Goal: Transaction & Acquisition: Register for event/course

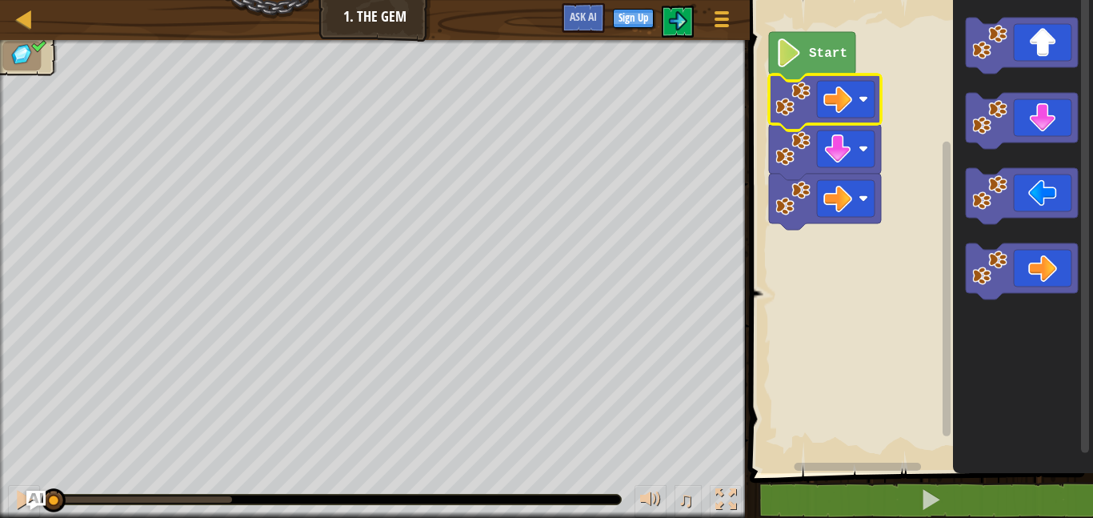
click at [931, 359] on rect "Blockly Workspace" at bounding box center [919, 232] width 348 height 481
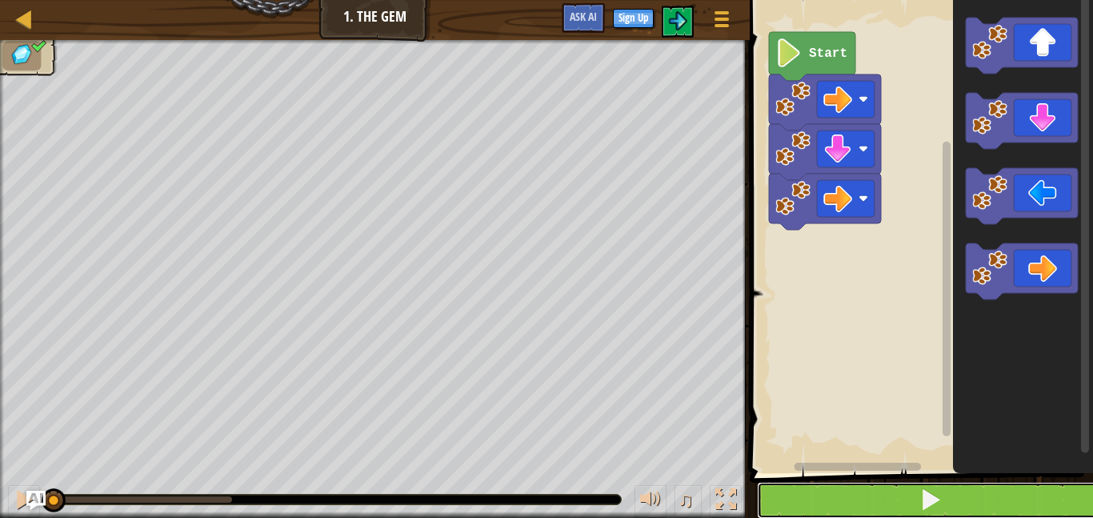
click at [846, 495] on button at bounding box center [931, 500] width 348 height 37
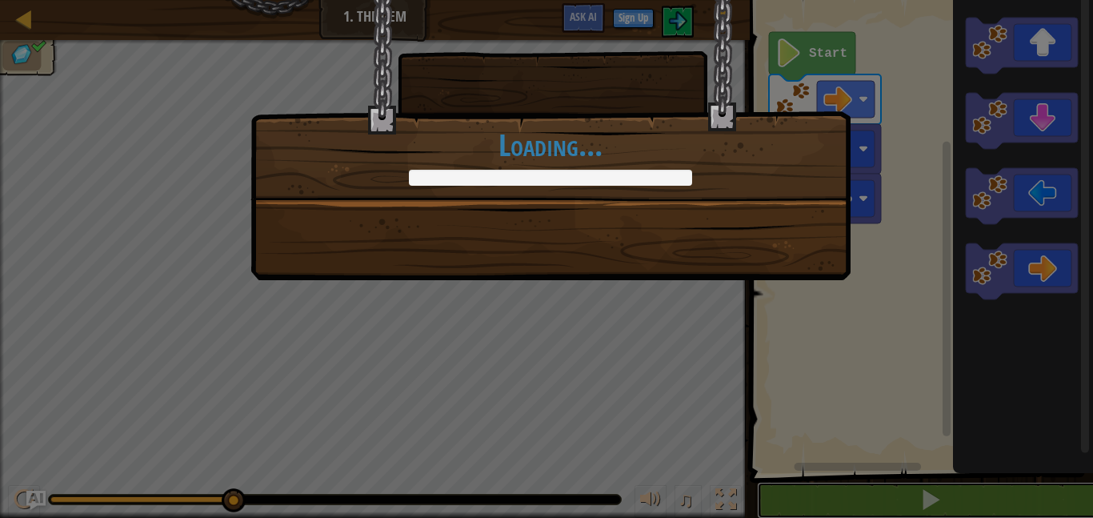
scroll to position [1, 0]
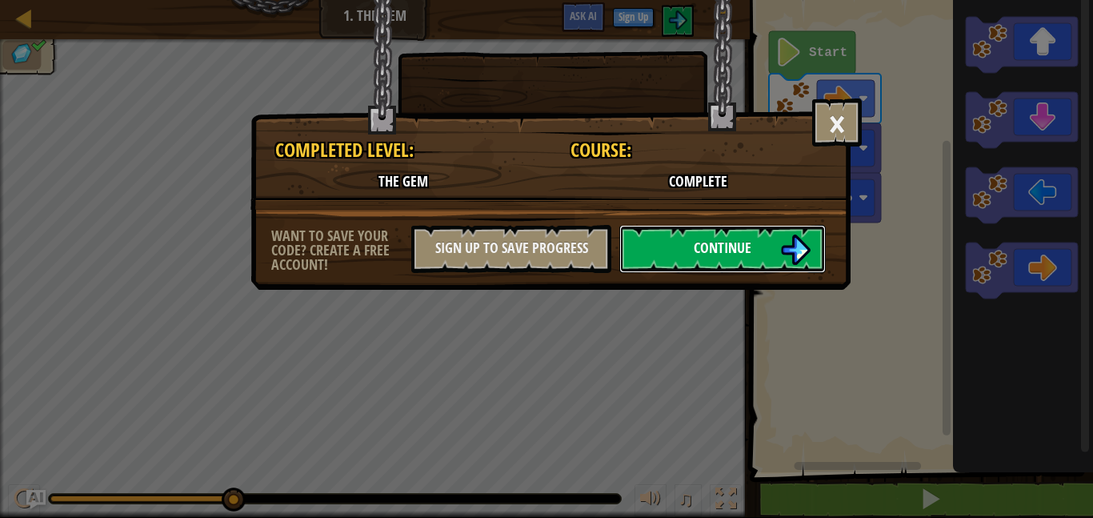
click at [721, 244] on span "Continue" at bounding box center [723, 248] width 58 height 20
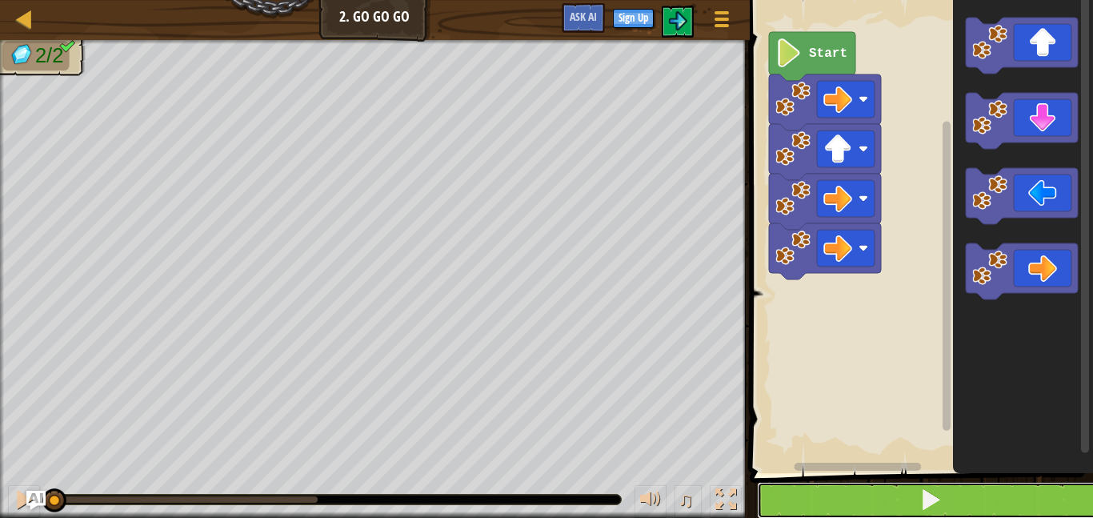
click at [930, 497] on span at bounding box center [930, 499] width 22 height 22
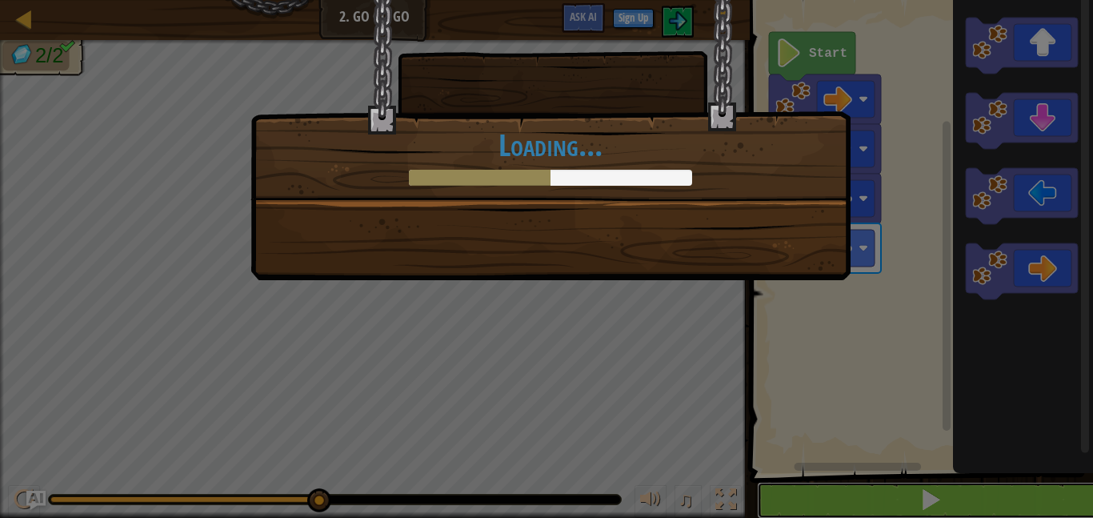
scroll to position [1, 0]
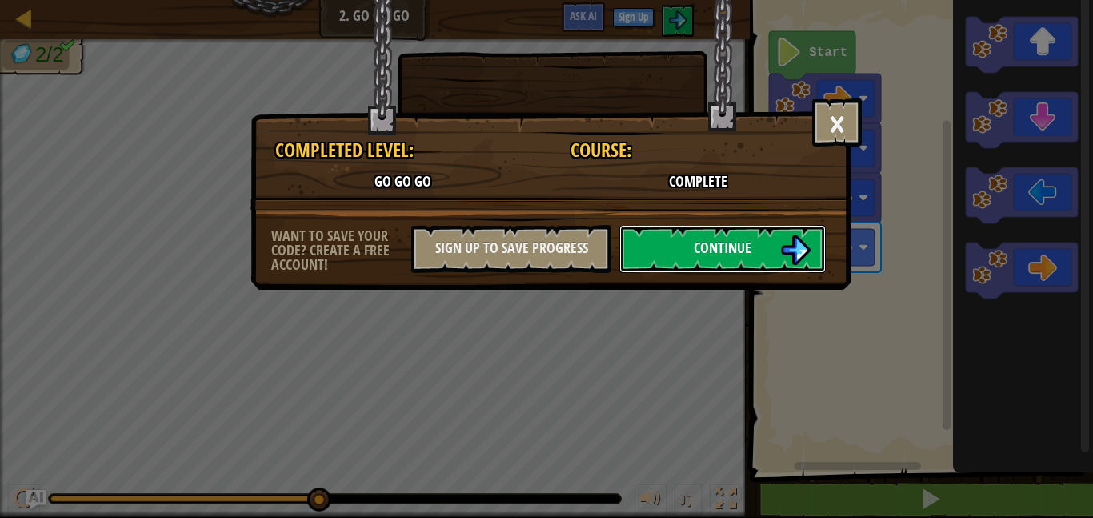
click at [781, 257] on img at bounding box center [795, 249] width 30 height 30
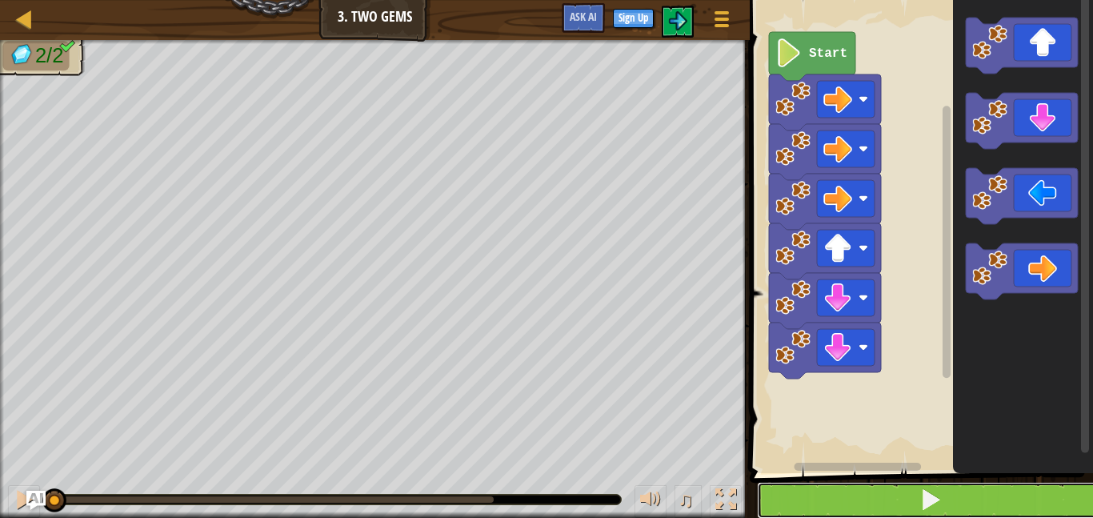
click at [878, 498] on button at bounding box center [931, 500] width 348 height 37
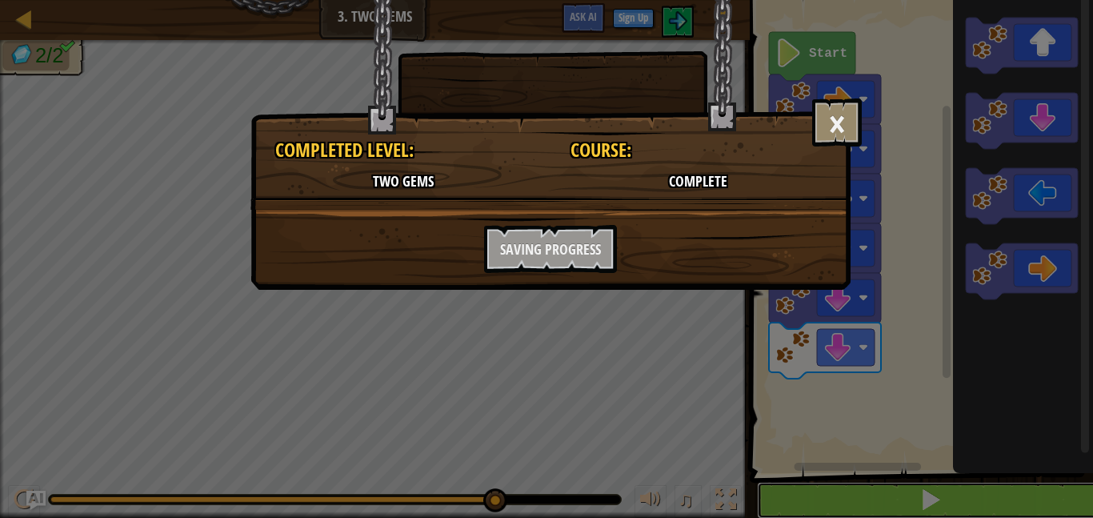
scroll to position [1, 0]
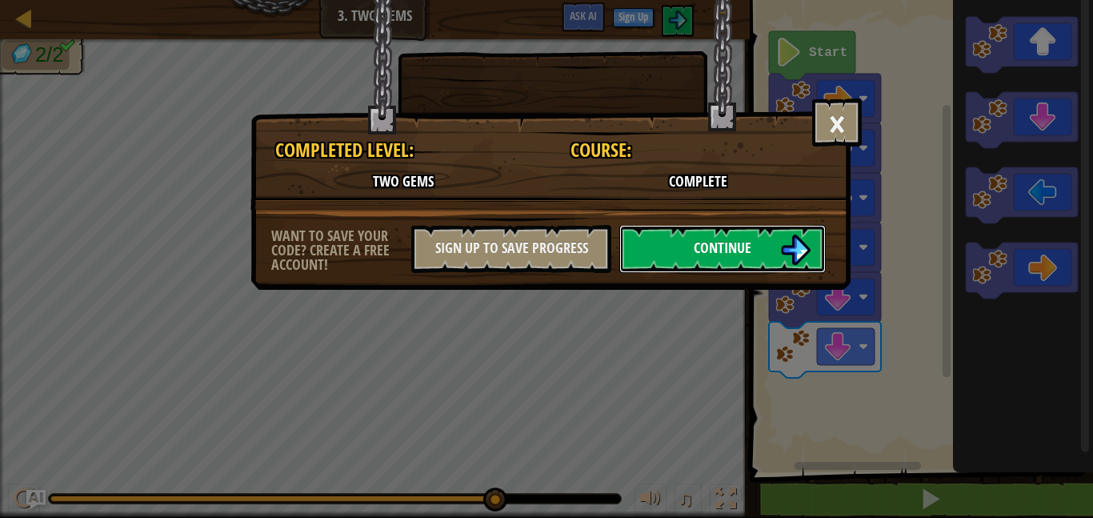
click at [695, 257] on span "Continue" at bounding box center [723, 248] width 58 height 20
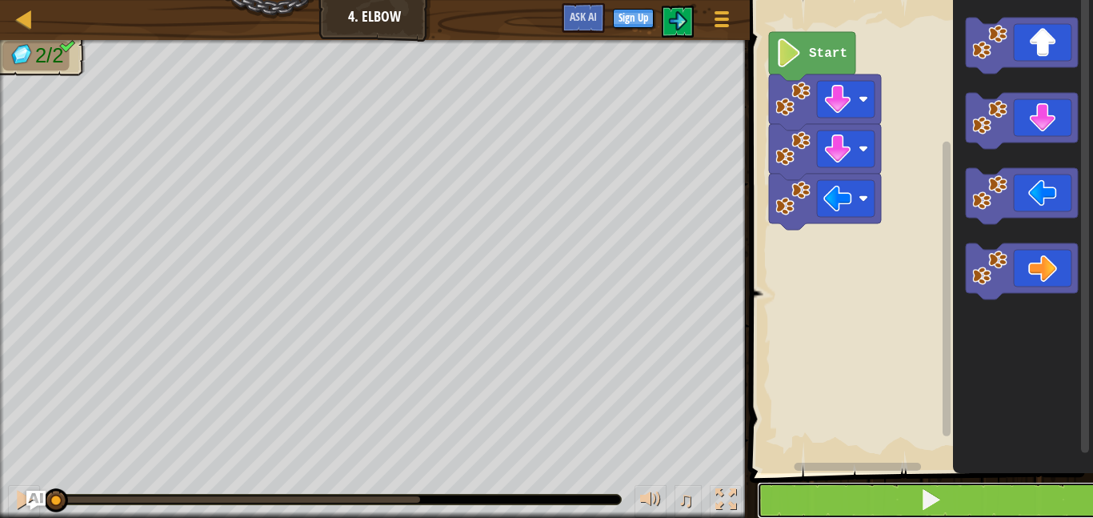
click at [841, 502] on button at bounding box center [931, 500] width 348 height 37
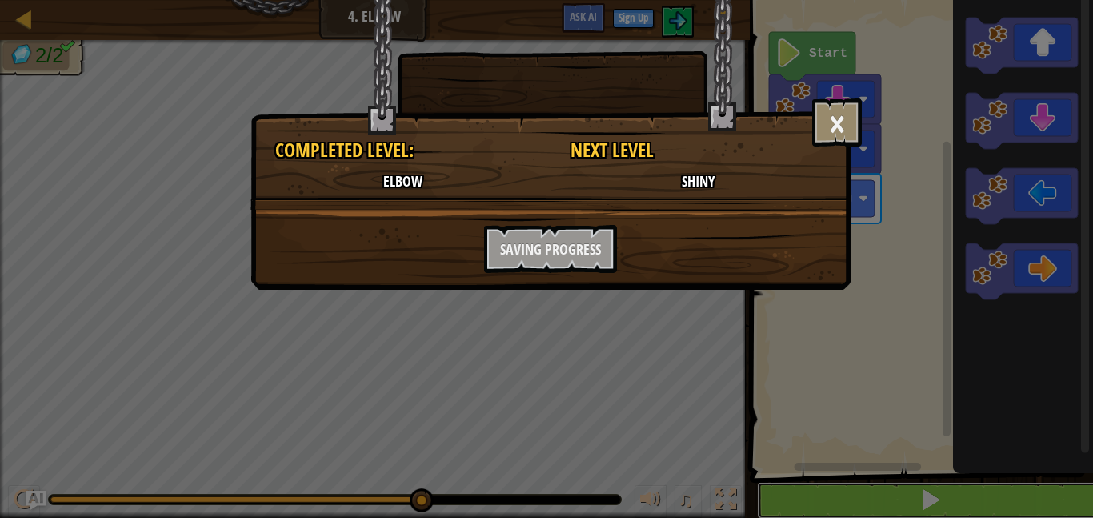
scroll to position [1, 0]
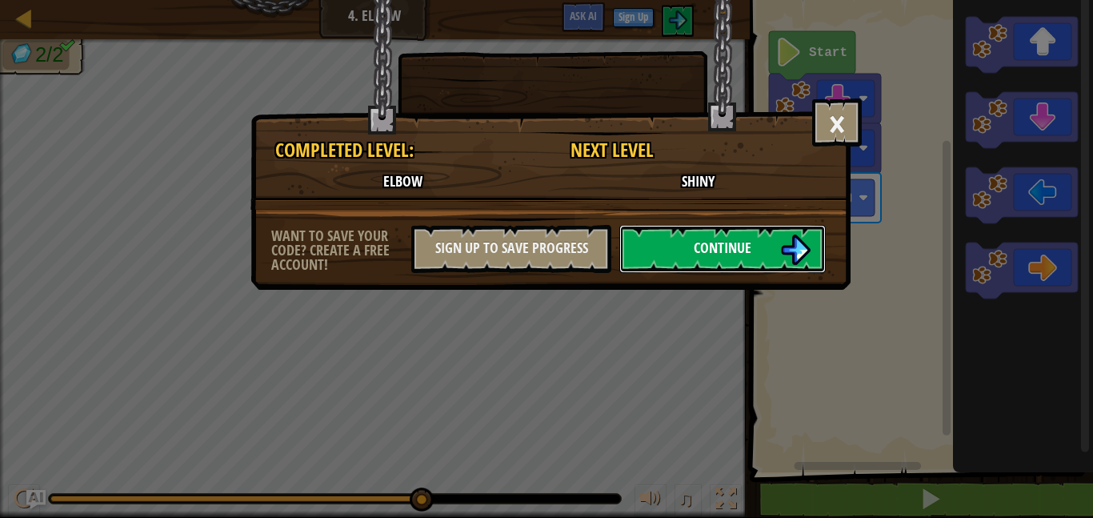
click at [776, 250] on button "Continue" at bounding box center [722, 249] width 206 height 48
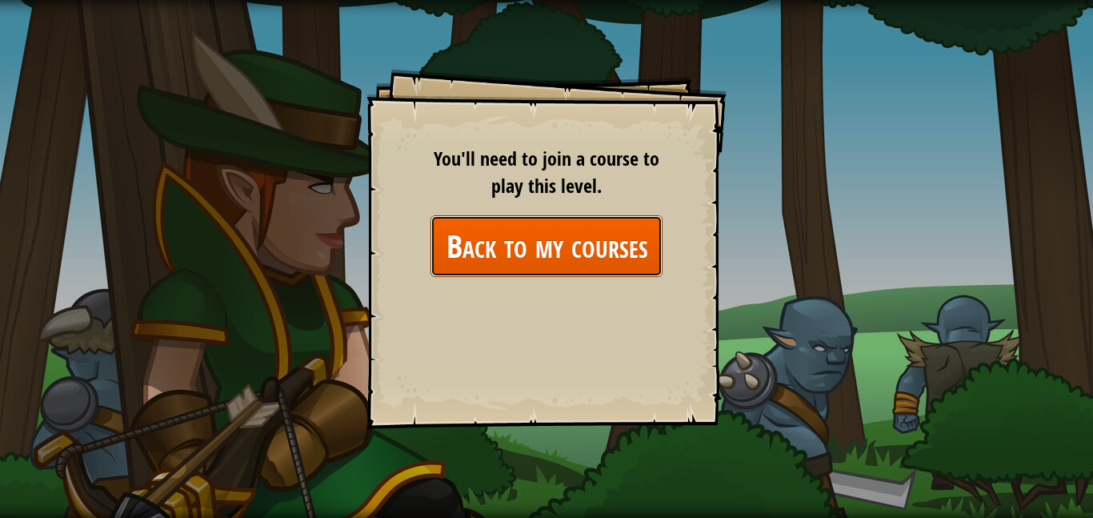
click at [555, 231] on link "Back to my courses" at bounding box center [546, 246] width 232 height 62
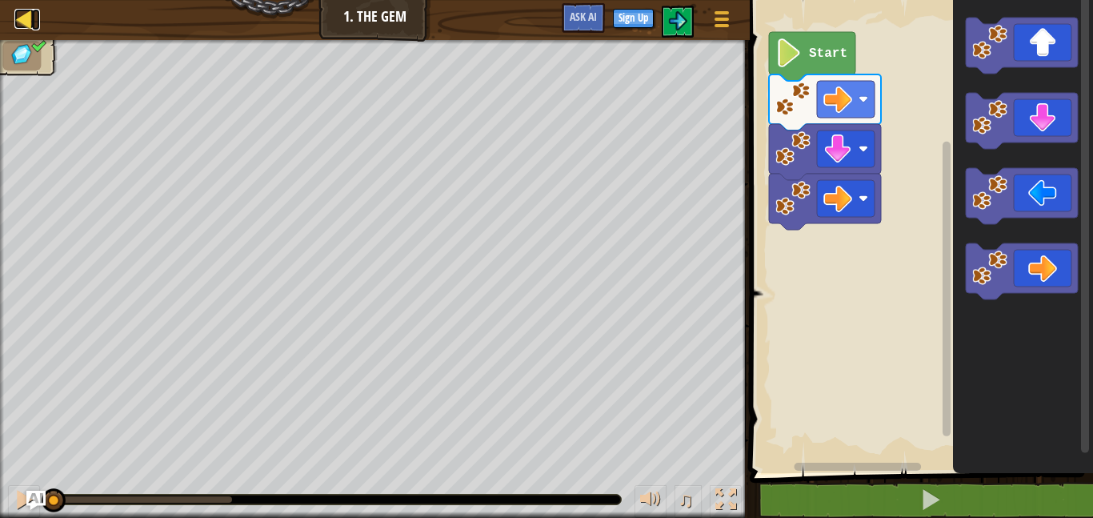
click at [34, 25] on link "Map" at bounding box center [36, 20] width 8 height 22
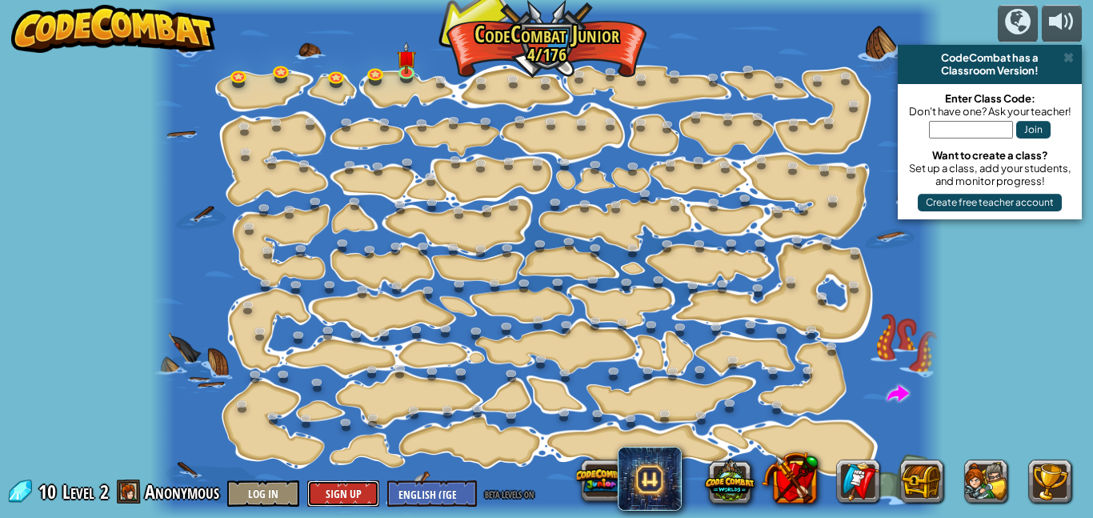
click at [326, 491] on button "Sign Up" at bounding box center [343, 493] width 72 height 26
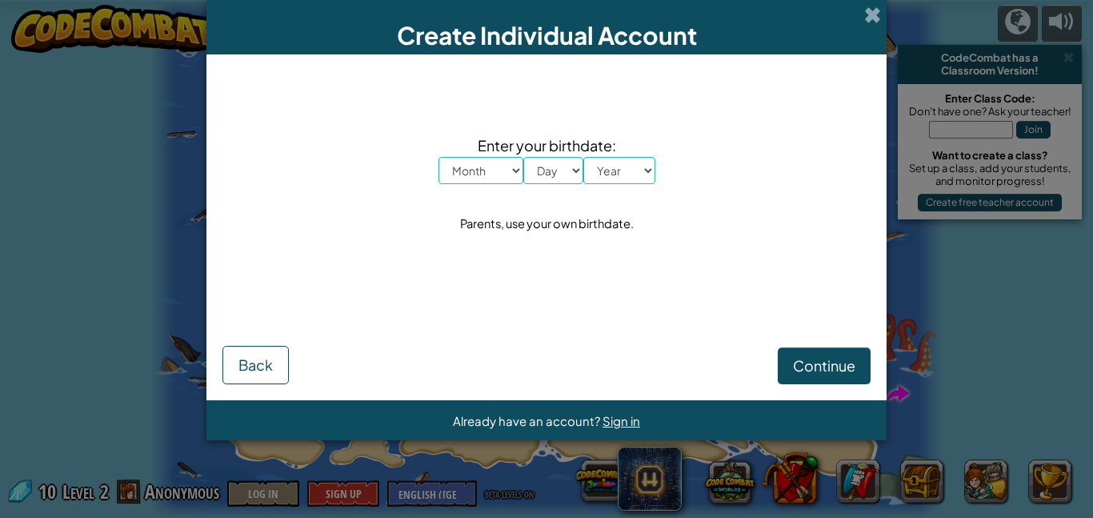
click at [494, 170] on select "Month January February March April May June July August September October Novem…" at bounding box center [480, 170] width 85 height 27
click at [672, 134] on div "Enter your birthdate: Month January February March April May June July August S…" at bounding box center [546, 184] width 648 height 228
click at [870, 14] on span at bounding box center [872, 14] width 17 height 17
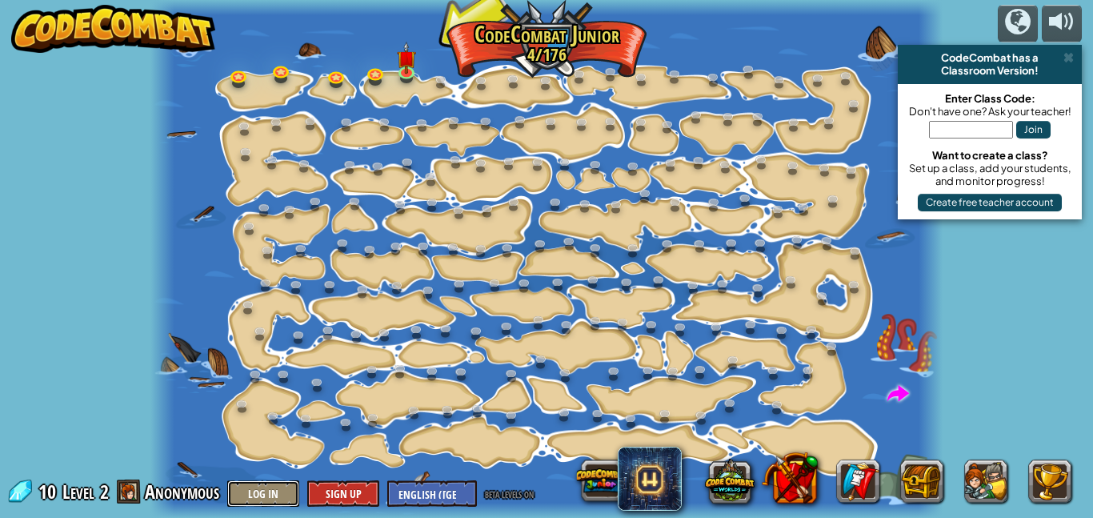
click at [278, 486] on button "Log In" at bounding box center [263, 493] width 72 height 26
